Goal: Information Seeking & Learning: Check status

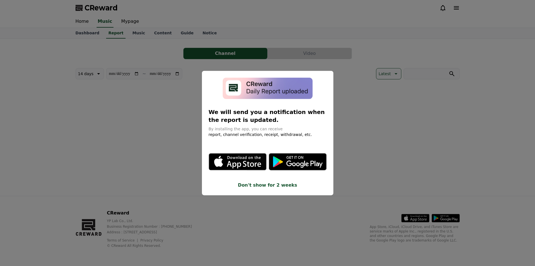
click at [172, 83] on button "close modal" at bounding box center [267, 133] width 535 height 266
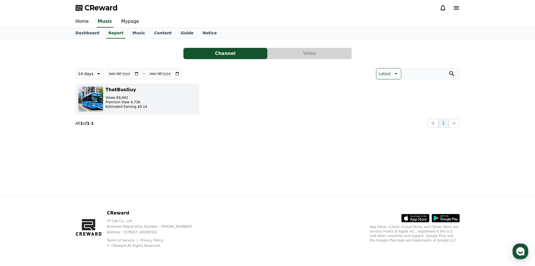
click at [173, 106] on button "ThatBusGuy Views 69,942 Premium View 4,736 Estimated Earning $0.14" at bounding box center [138, 99] width 124 height 30
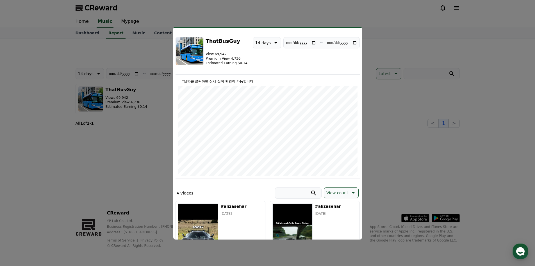
scroll to position [8, 0]
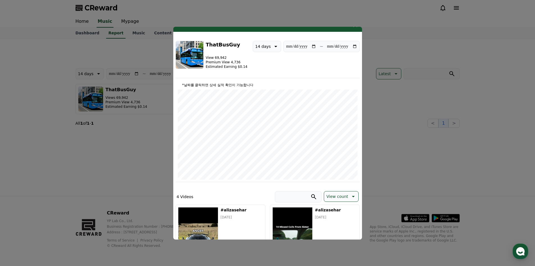
click at [442, 79] on button "close modal" at bounding box center [267, 133] width 535 height 266
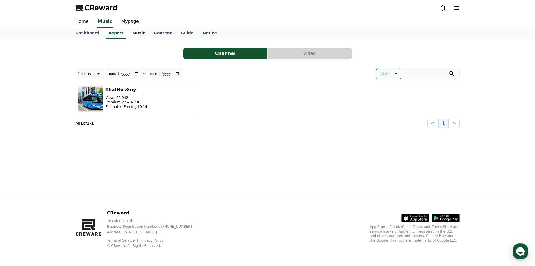
click at [129, 33] on link "Music" at bounding box center [139, 33] width 22 height 11
click at [152, 36] on link "Content" at bounding box center [163, 33] width 27 height 11
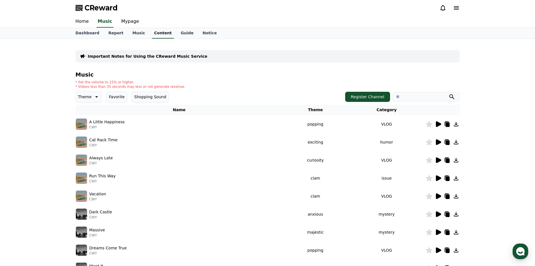
click at [152, 37] on link "Content" at bounding box center [163, 33] width 22 height 11
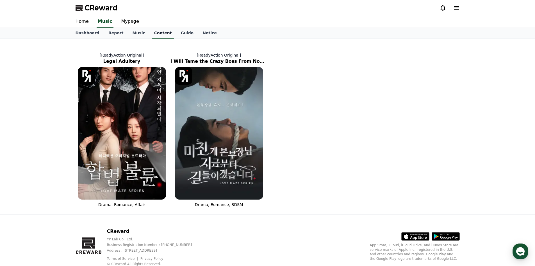
click at [153, 35] on link "Content" at bounding box center [163, 33] width 22 height 11
click at [96, 35] on link "Dashboard" at bounding box center [87, 33] width 33 height 11
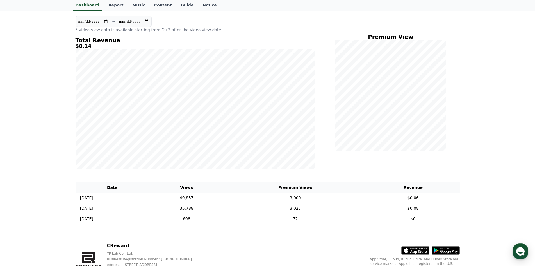
scroll to position [56, 0]
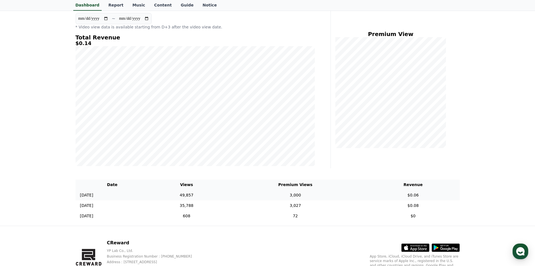
click at [367, 195] on td "3,000" at bounding box center [295, 195] width 142 height 10
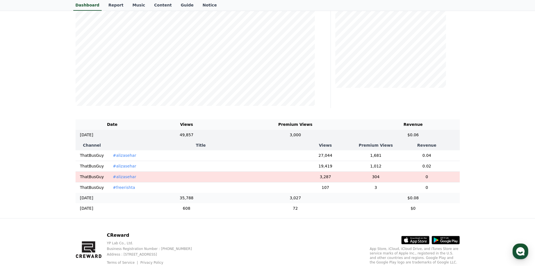
scroll to position [141, 0]
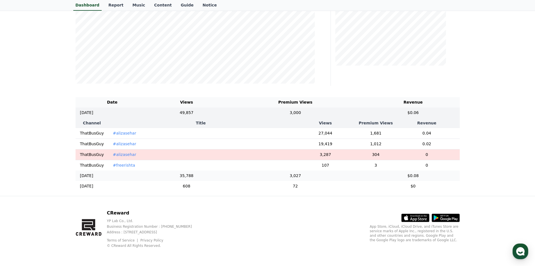
click at [224, 181] on td "35,788" at bounding box center [186, 175] width 75 height 10
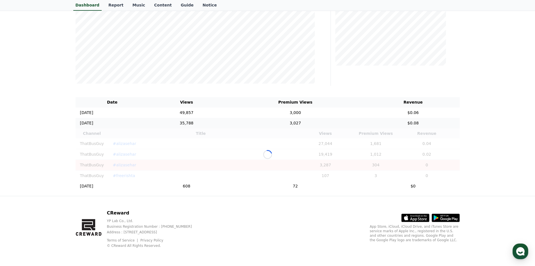
scroll to position [132, 0]
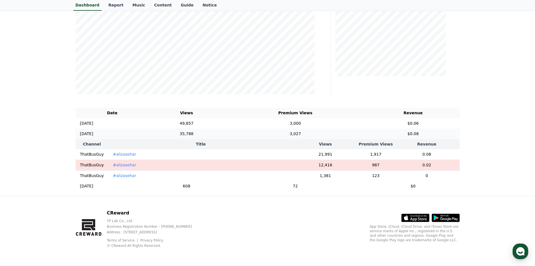
drag, startPoint x: 427, startPoint y: 135, endPoint x: 425, endPoint y: 132, distance: 3.0
click at [427, 139] on th "Revenue" at bounding box center [427, 144] width 66 height 10
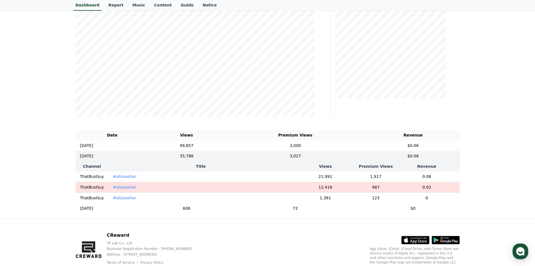
scroll to position [0, 0]
